Goal: Find specific page/section: Find specific page/section

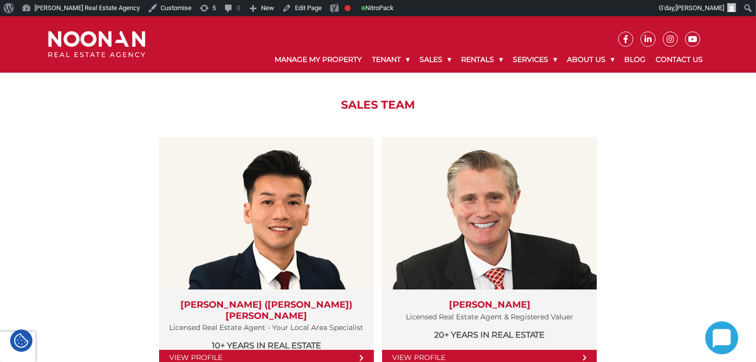
scroll to position [2196, 0]
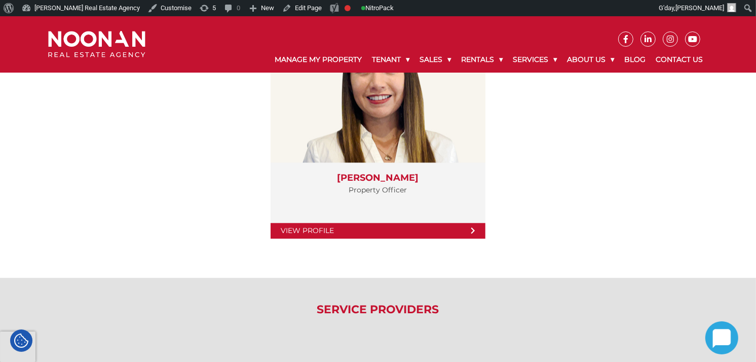
scroll to position [2351, 0]
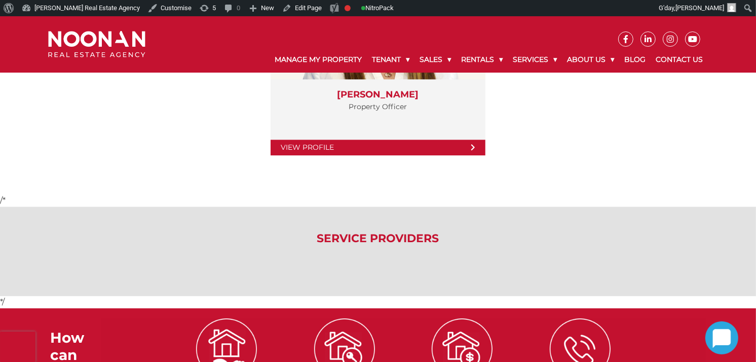
scroll to position [2174, 0]
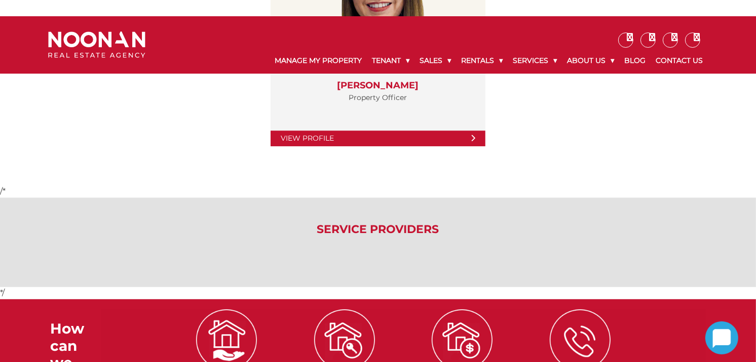
scroll to position [2174, 0]
